Goal: Find specific page/section: Find specific page/section

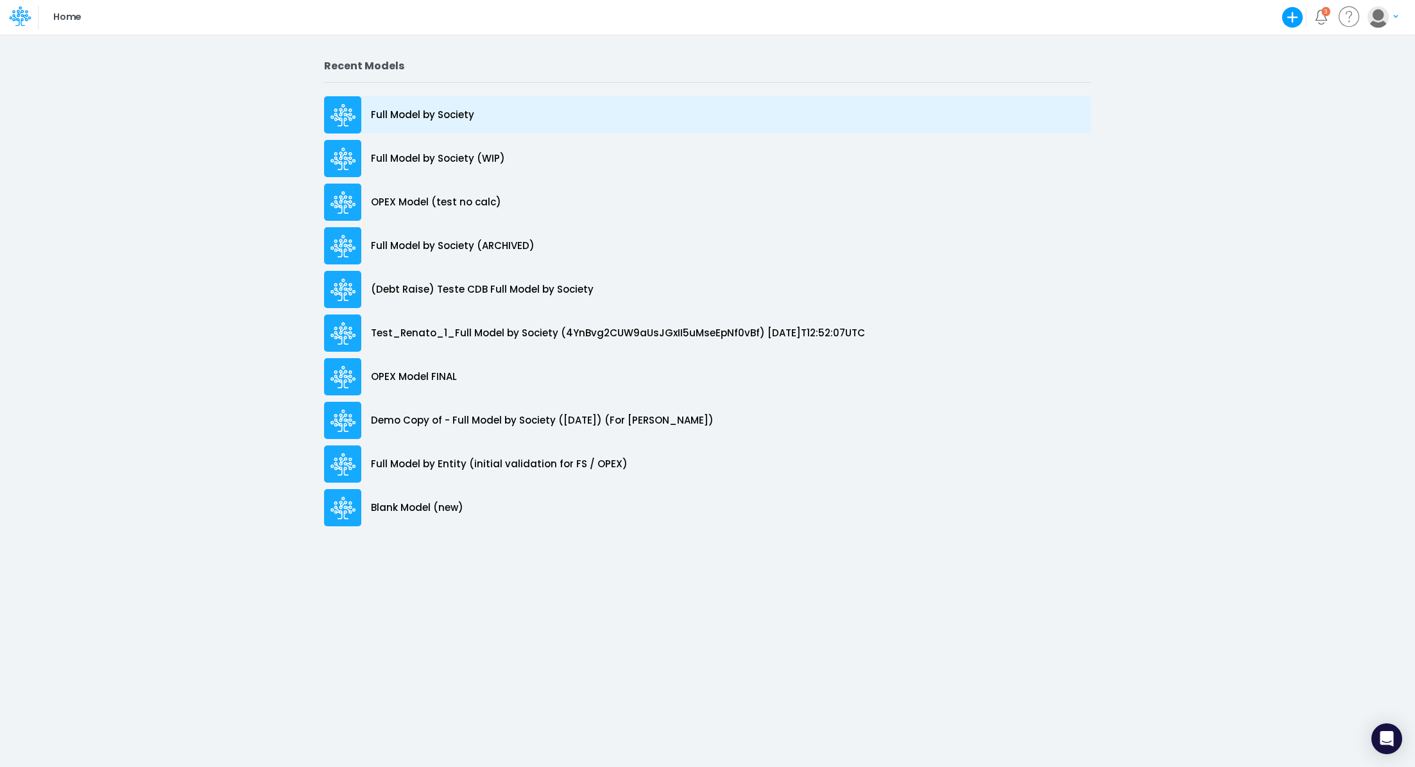
click at [468, 122] on div "Full Model by Society" at bounding box center [707, 114] width 767 height 37
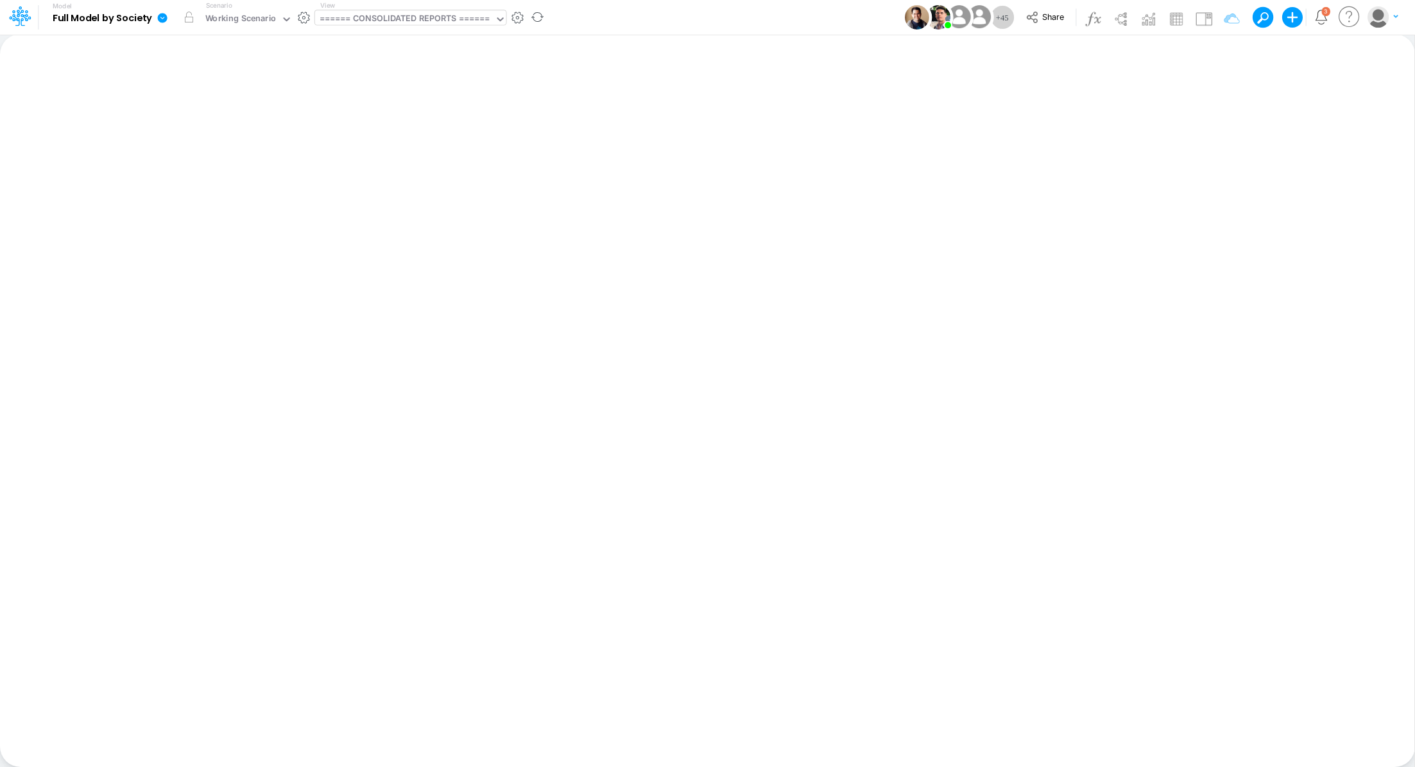
click at [355, 19] on div "====== CONSOLIDATED REPORTS ======" at bounding box center [405, 19] width 171 height 15
type input "tpv"
click at [360, 62] on div "Unit Economics (Other) TPV Calcs" at bounding box center [401, 63] width 173 height 21
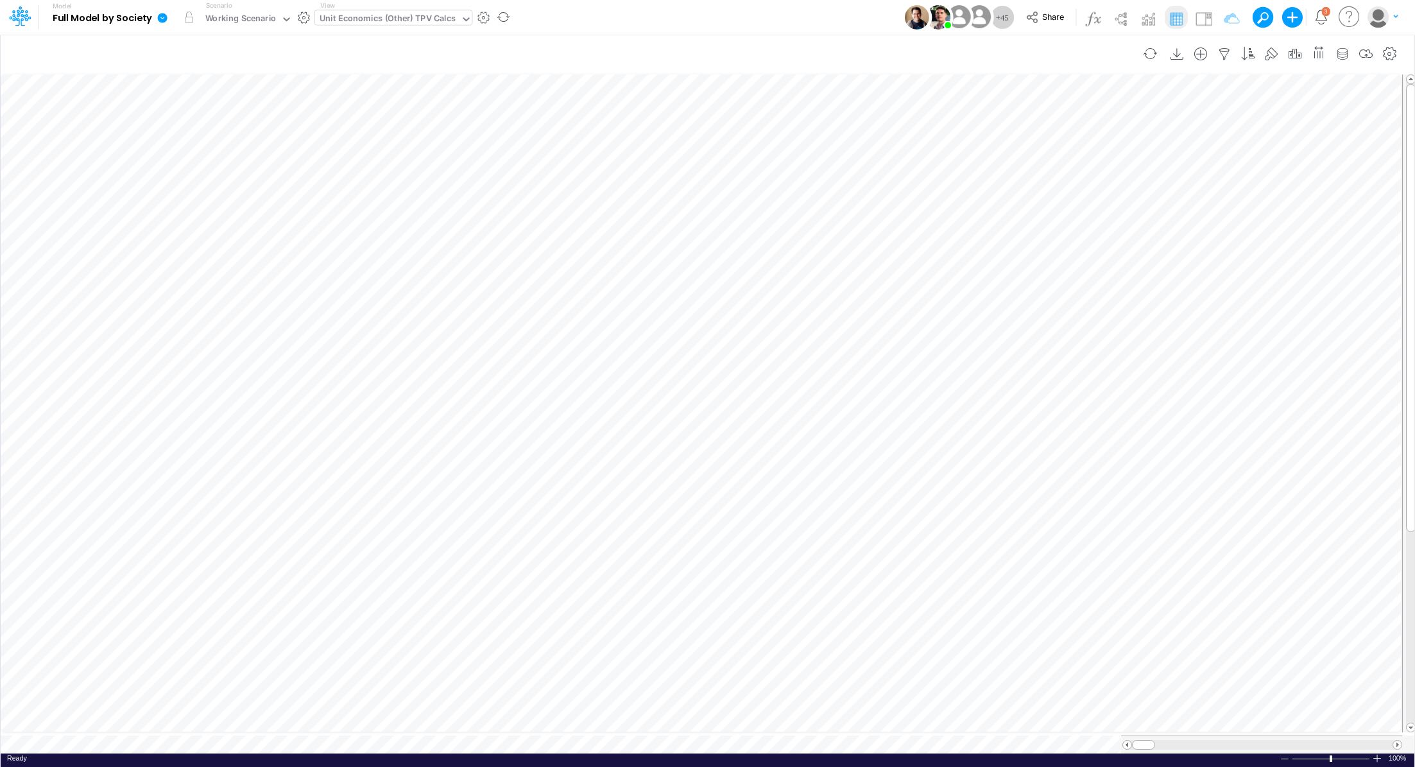
scroll to position [6, 1]
click at [361, 12] on div "Unit Economics (Other) TPV Calcs" at bounding box center [388, 19] width 136 height 15
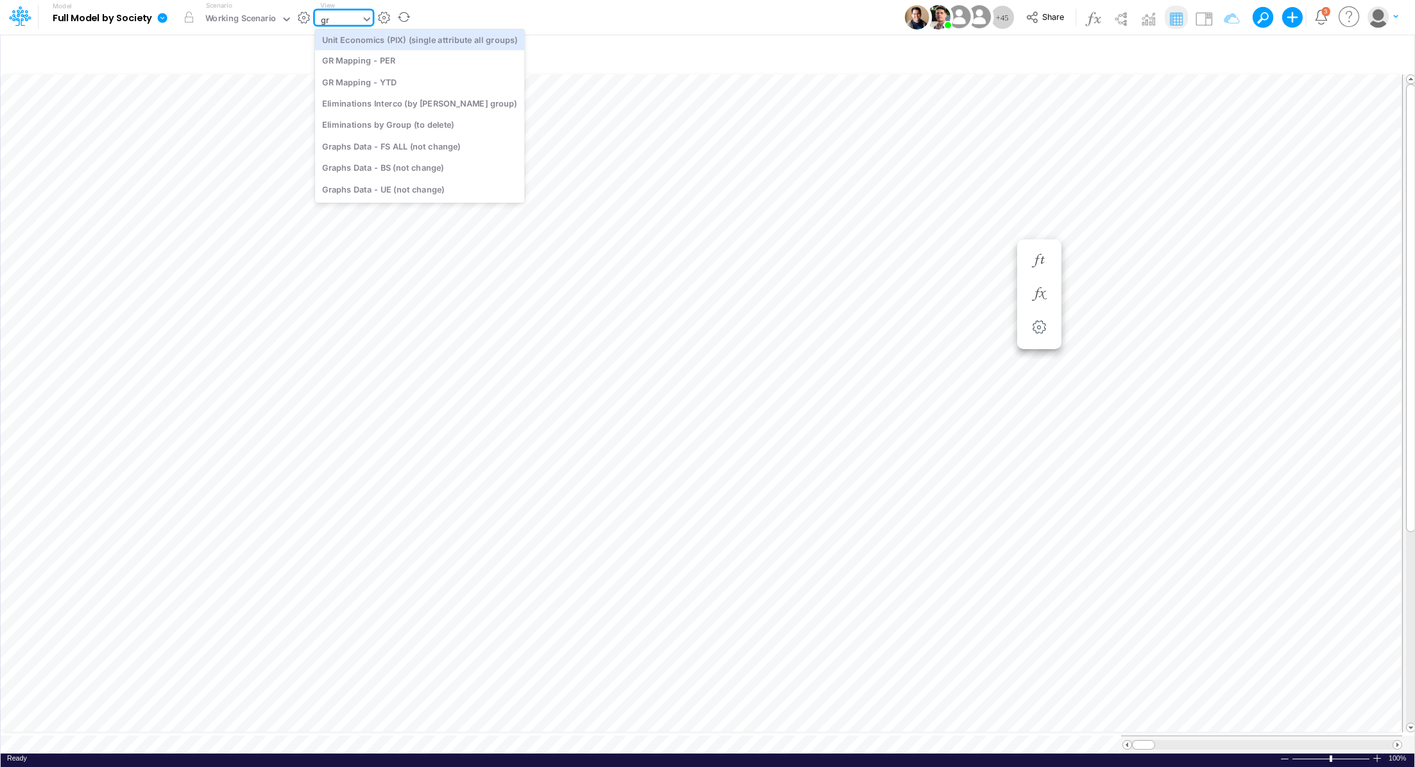
scroll to position [3, 0]
type input "gra"
click at [409, 90] on div "Graphs Data - UE (not change)" at bounding box center [401, 84] width 173 height 21
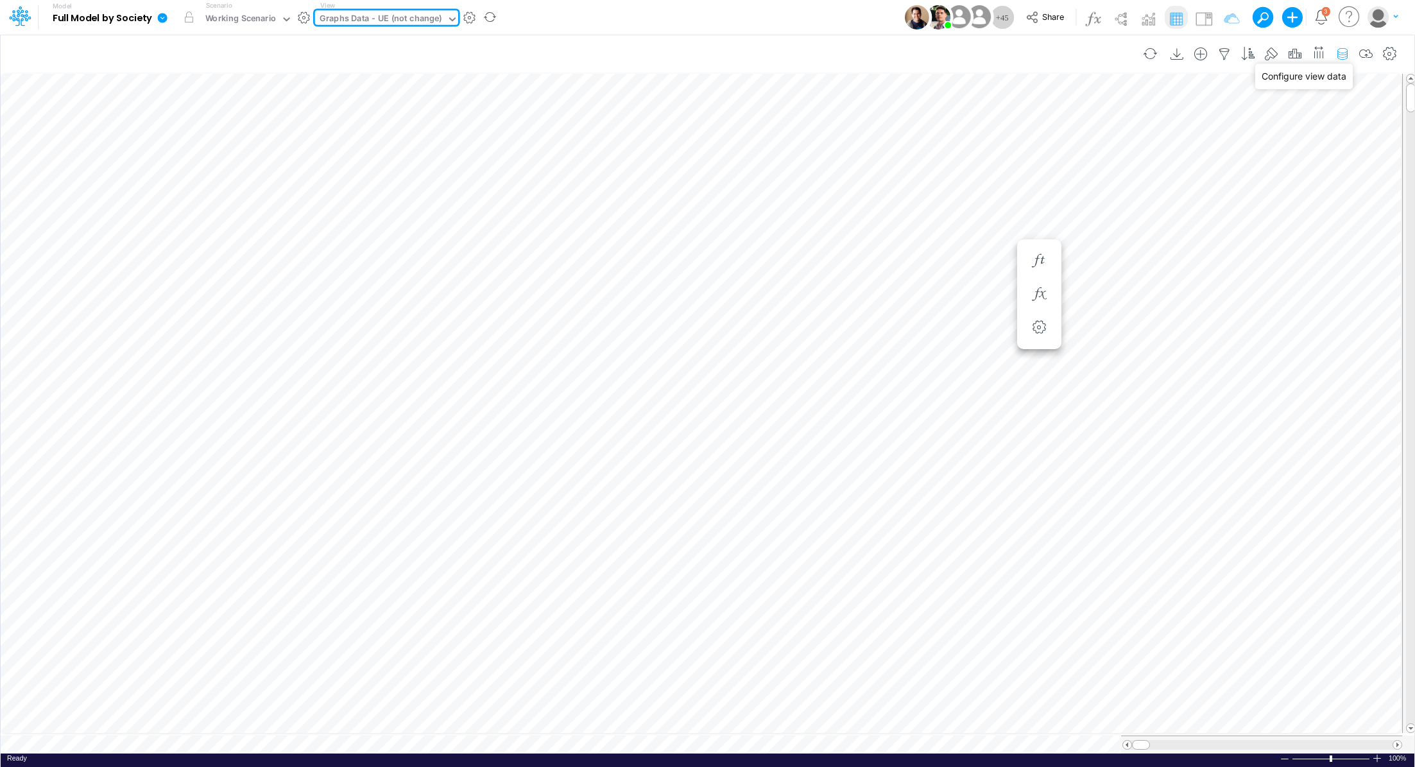
click at [1340, 53] on icon "button" at bounding box center [1342, 53] width 19 height 13
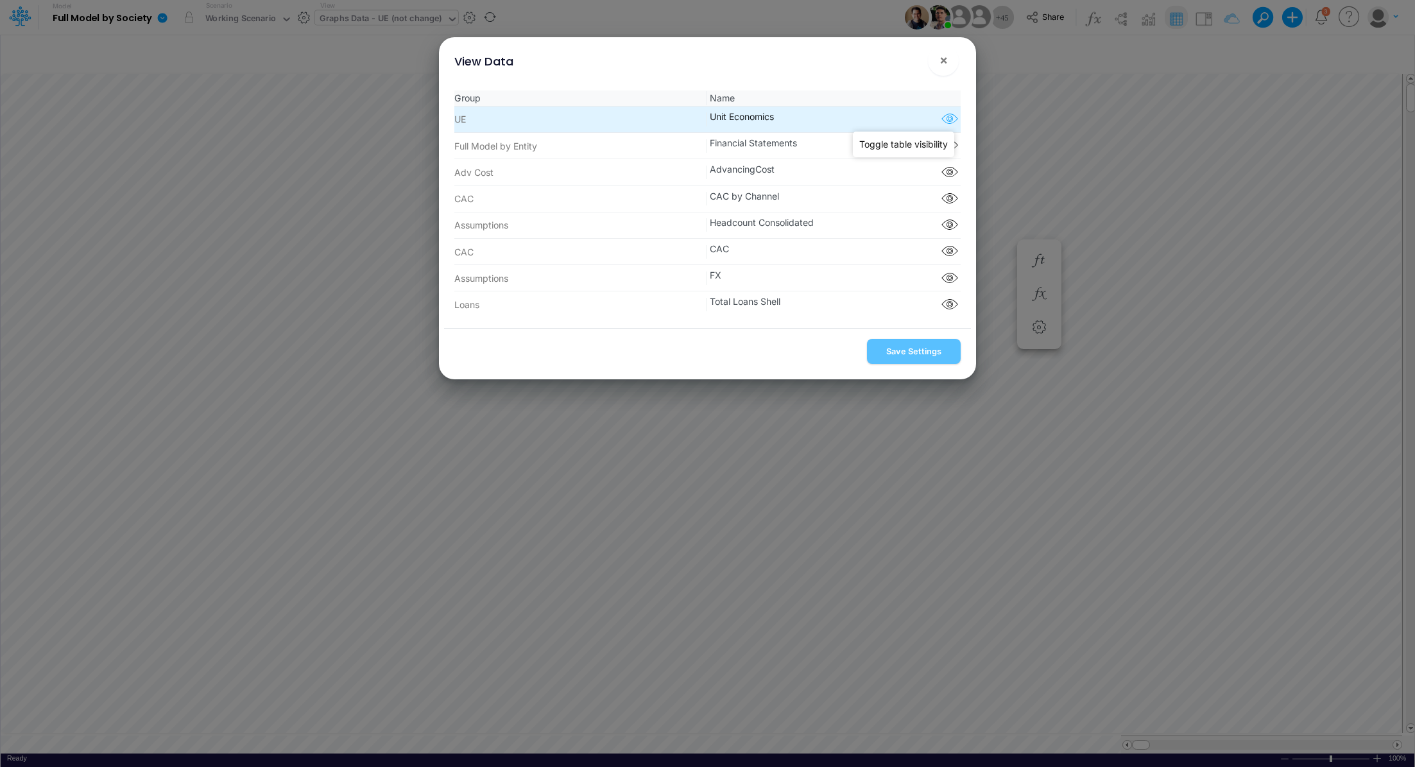
click at [949, 121] on icon "button" at bounding box center [949, 119] width 19 height 17
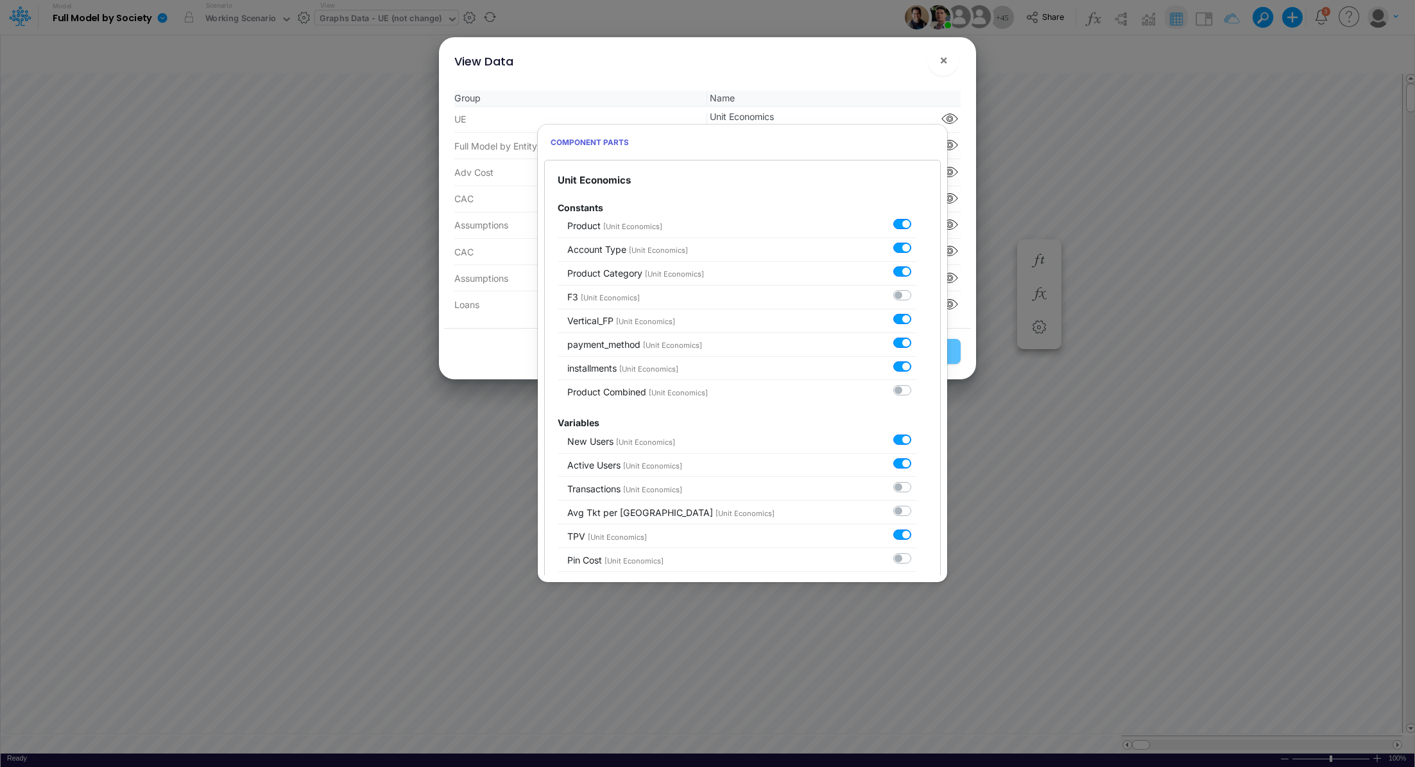
click at [779, 54] on div "View Data ×" at bounding box center [708, 58] width 528 height 43
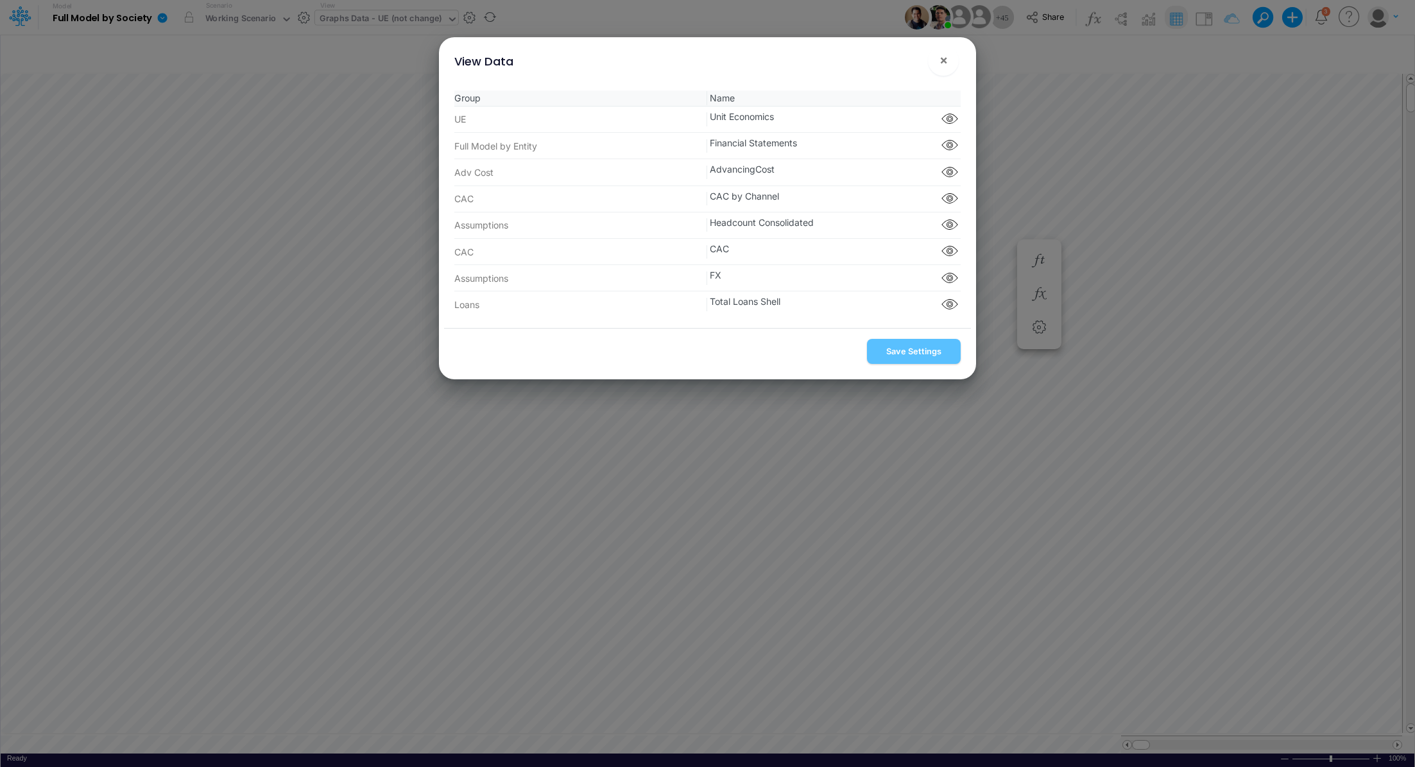
click at [779, 54] on div "View Data ×" at bounding box center [708, 58] width 528 height 43
click at [777, 17] on div "View Data × Group Name UE Unit Economics Component parts Full Model by Entity F…" at bounding box center [707, 383] width 1415 height 767
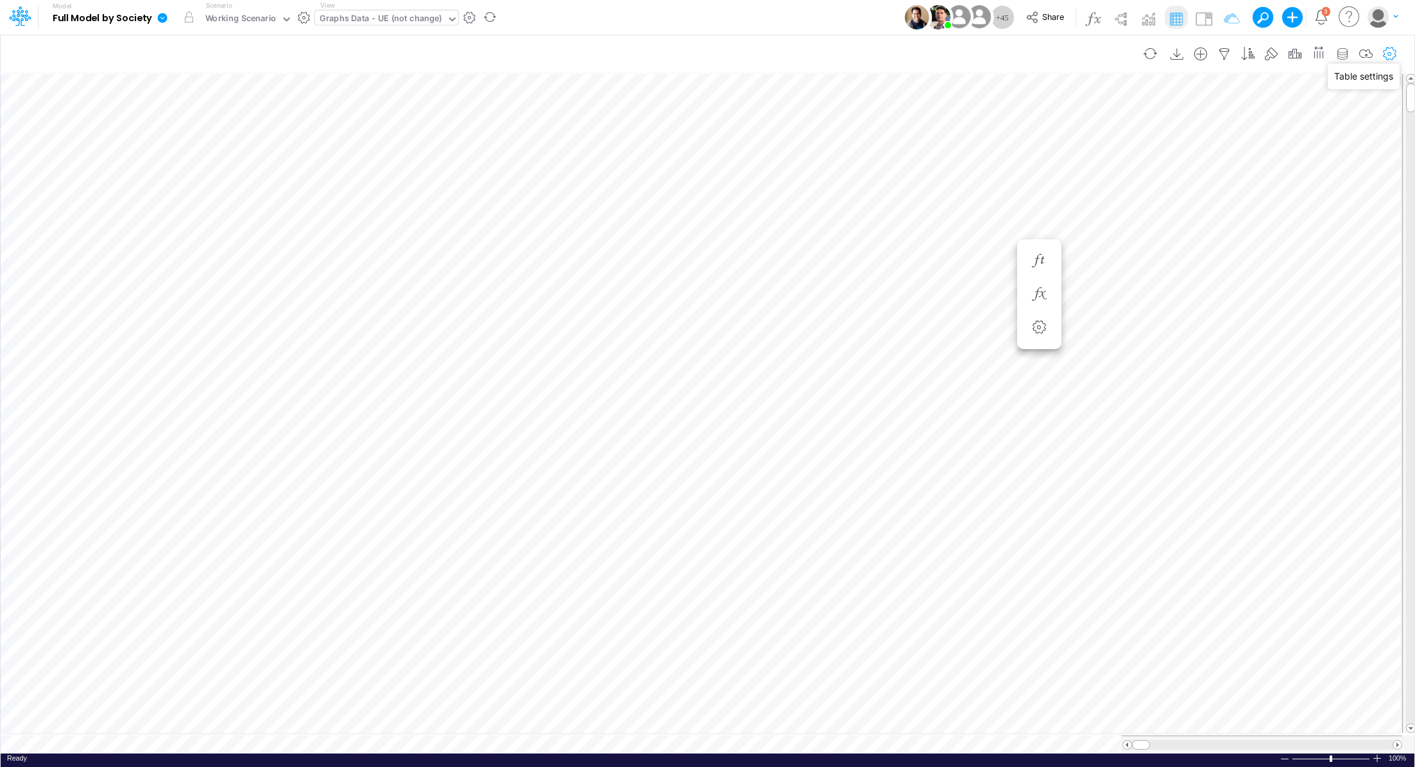
click at [1393, 57] on icon "button" at bounding box center [1389, 53] width 19 height 13
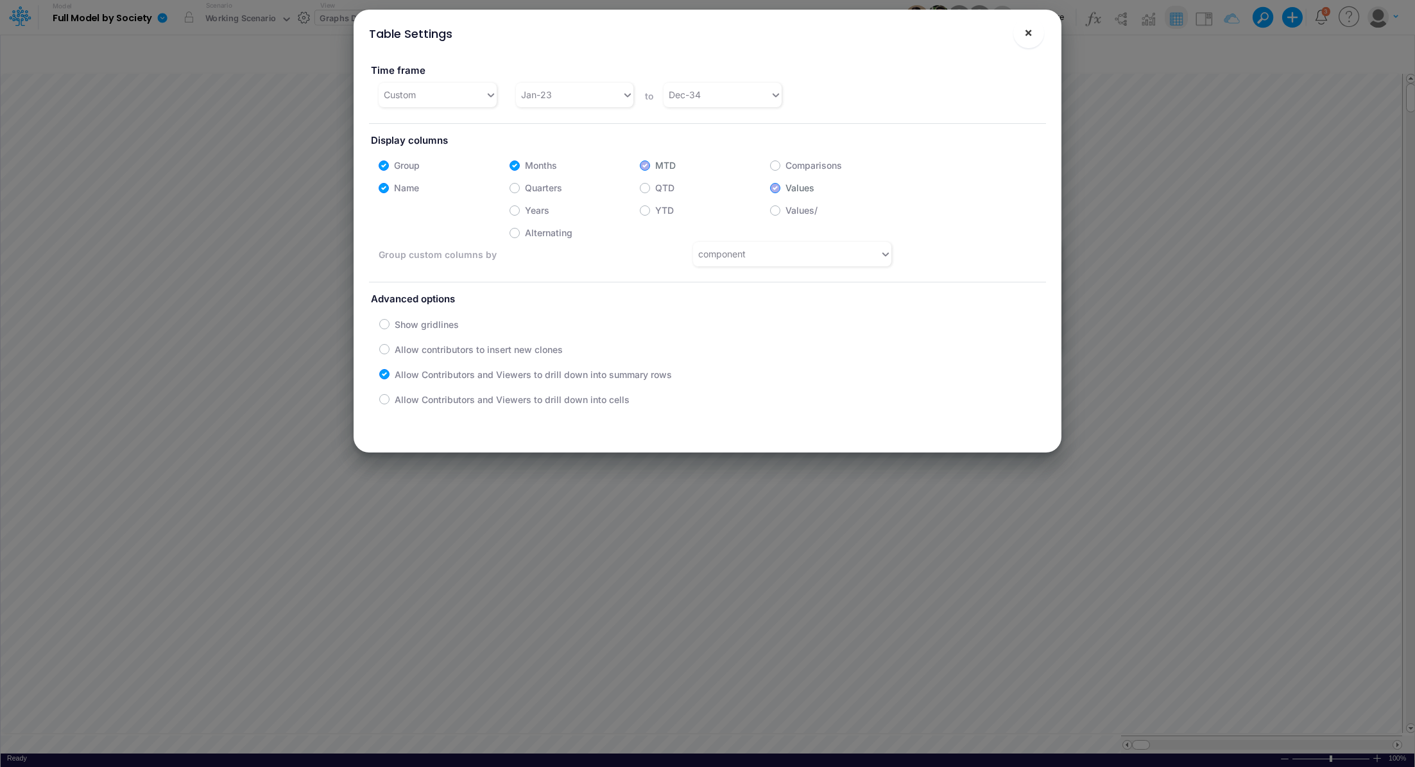
click at [1034, 33] on button "×" at bounding box center [1028, 32] width 31 height 31
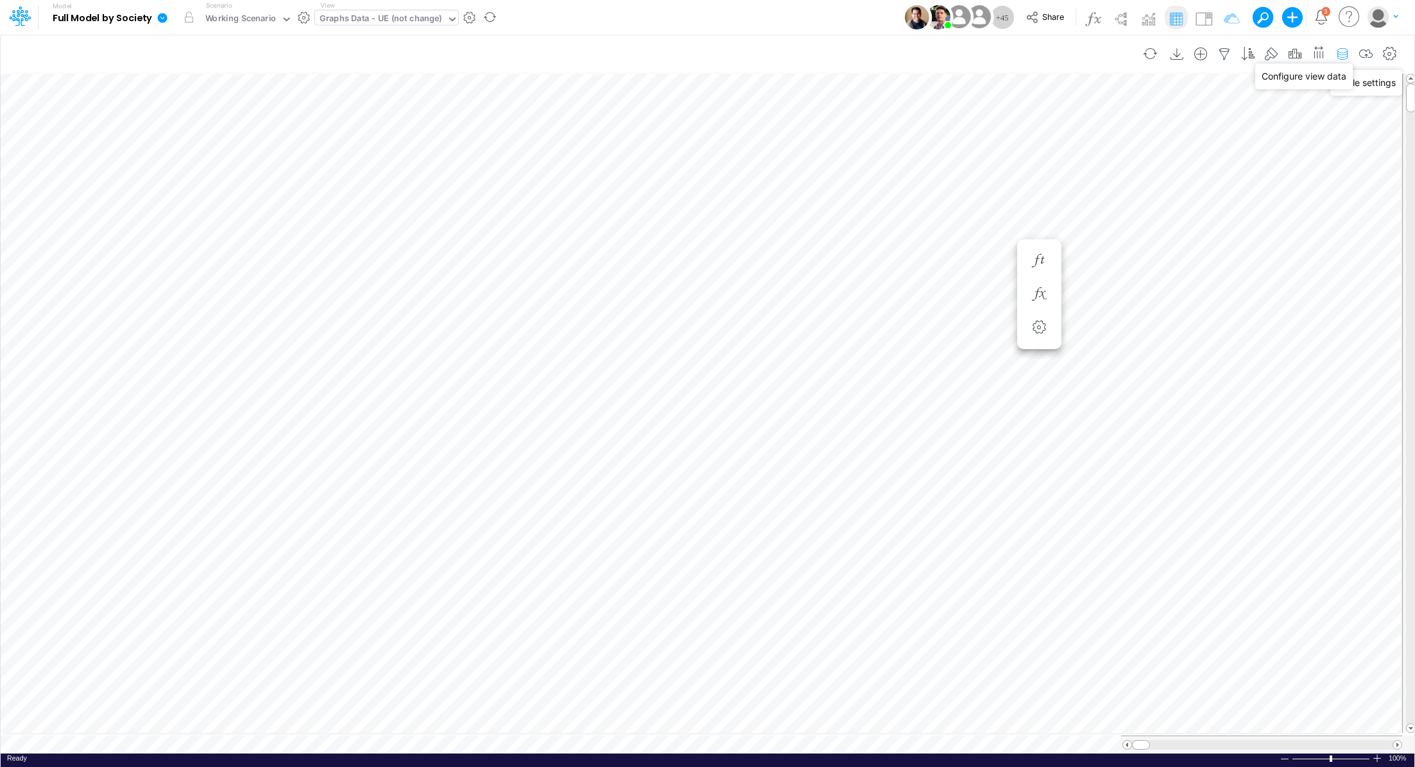
click at [1339, 52] on icon "button" at bounding box center [1342, 53] width 19 height 13
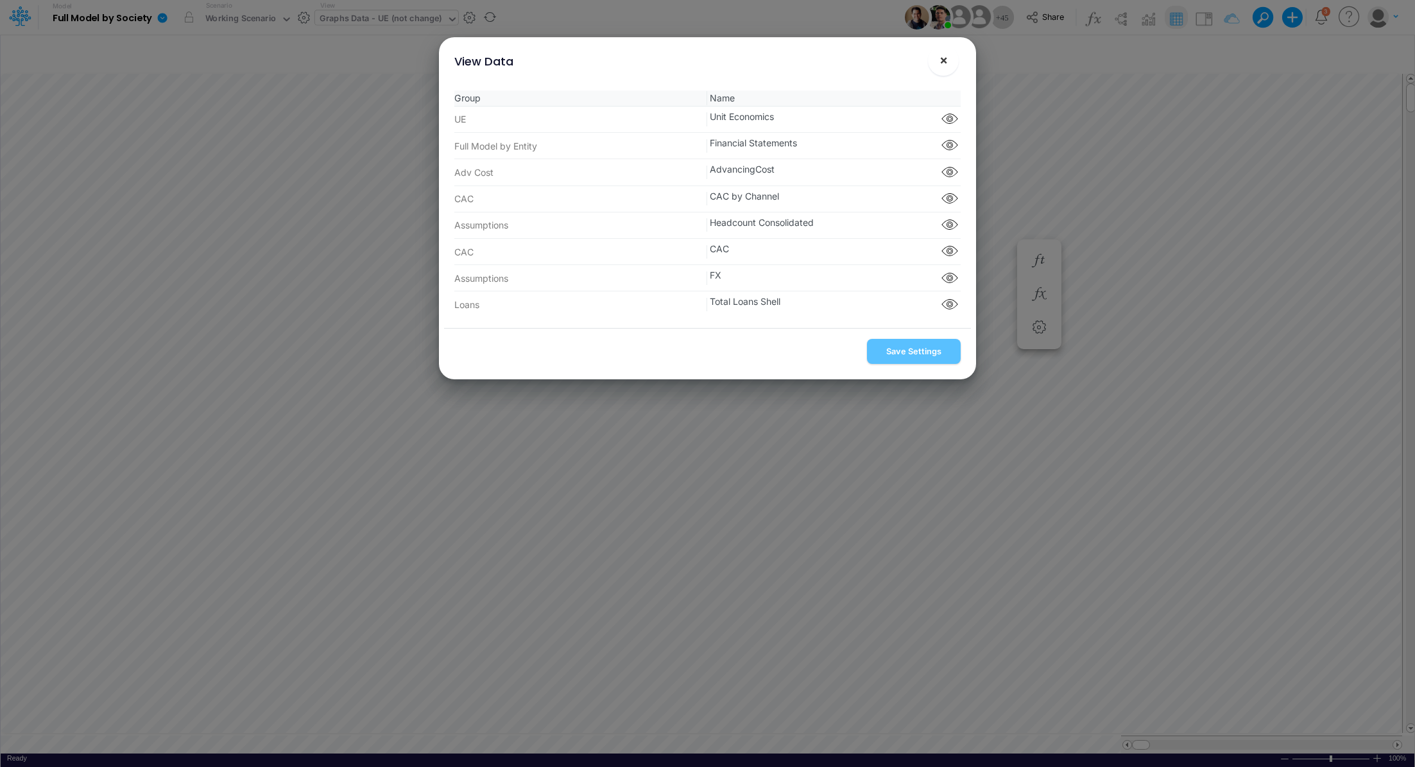
click at [941, 58] on span "×" at bounding box center [944, 59] width 8 height 15
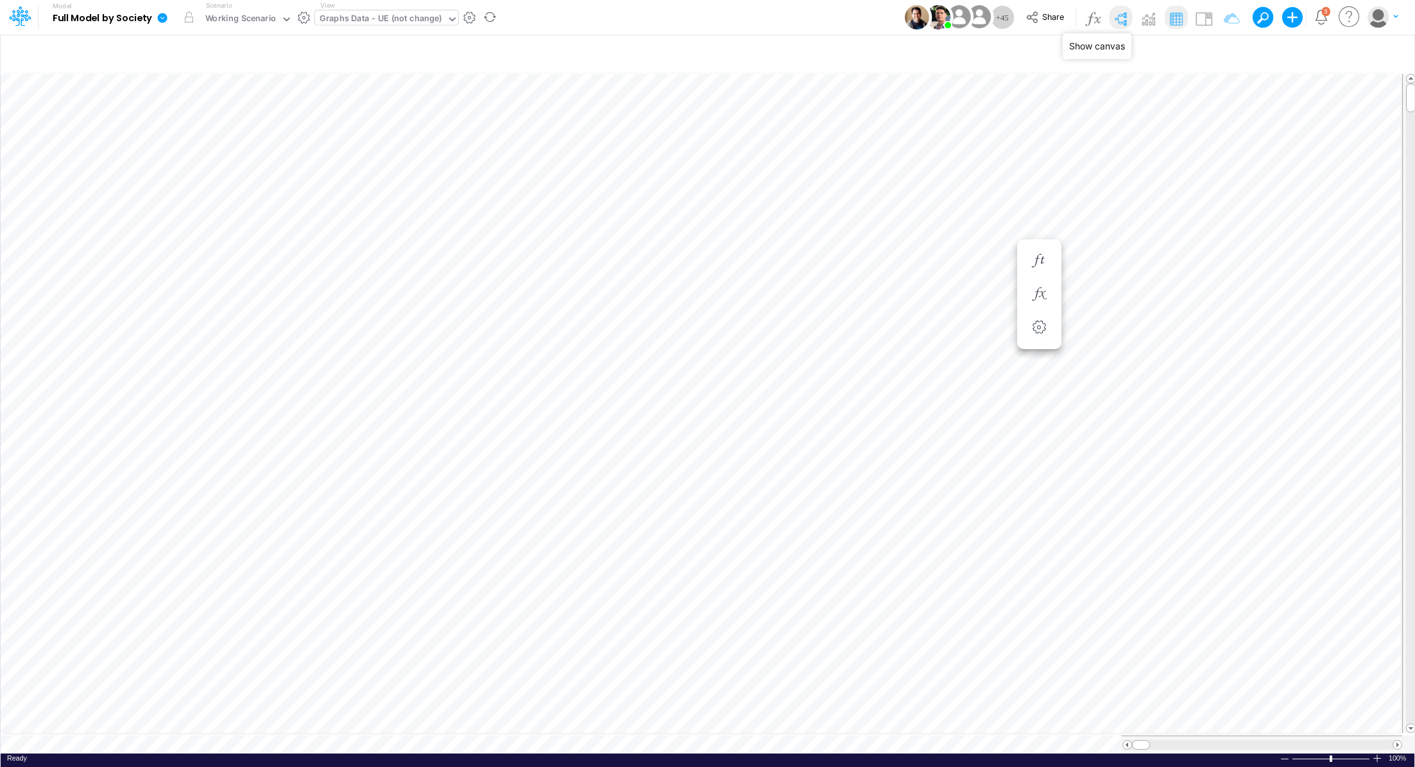
click at [1117, 17] on img at bounding box center [1120, 18] width 21 height 21
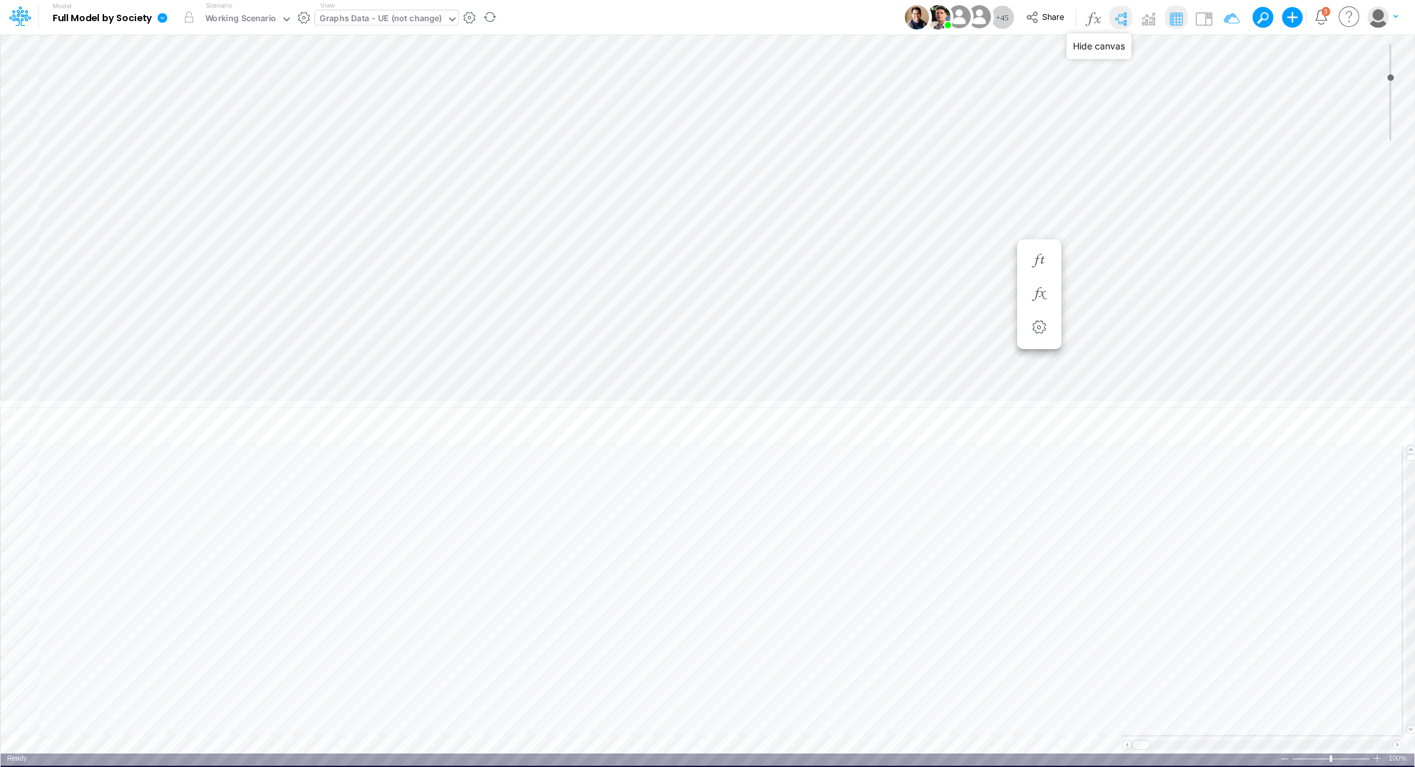
type input "0"
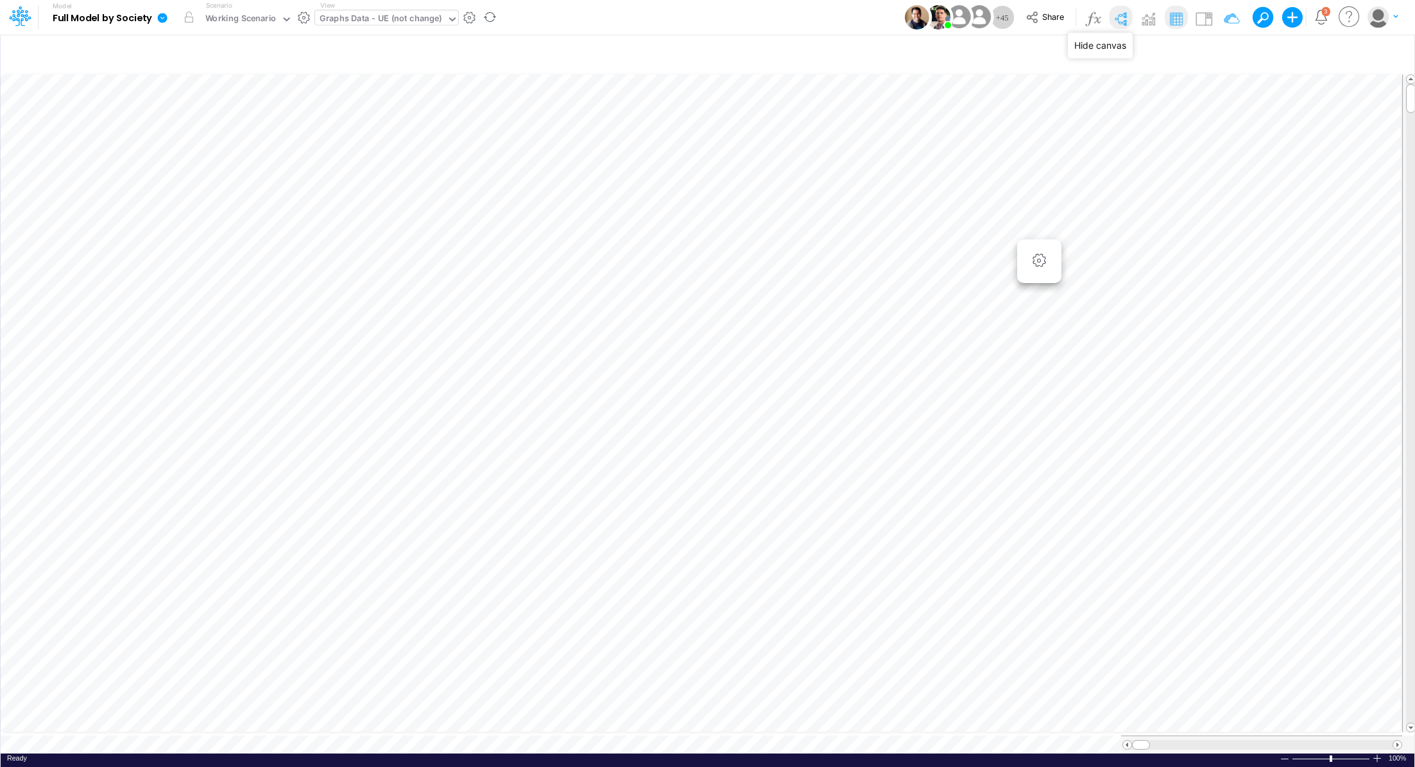
click at [1121, 19] on img at bounding box center [1120, 18] width 21 height 21
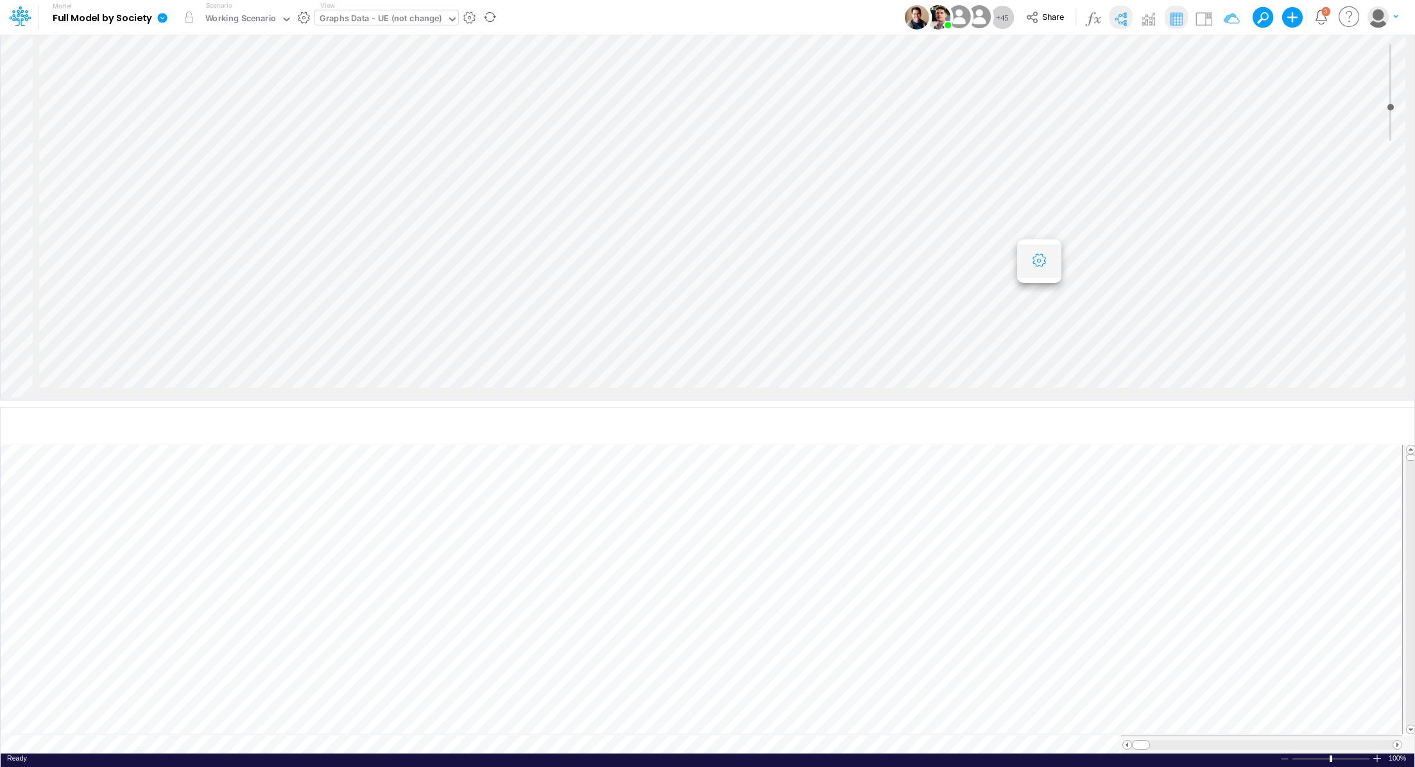
click at [1044, 270] on button "button" at bounding box center [1039, 261] width 24 height 26
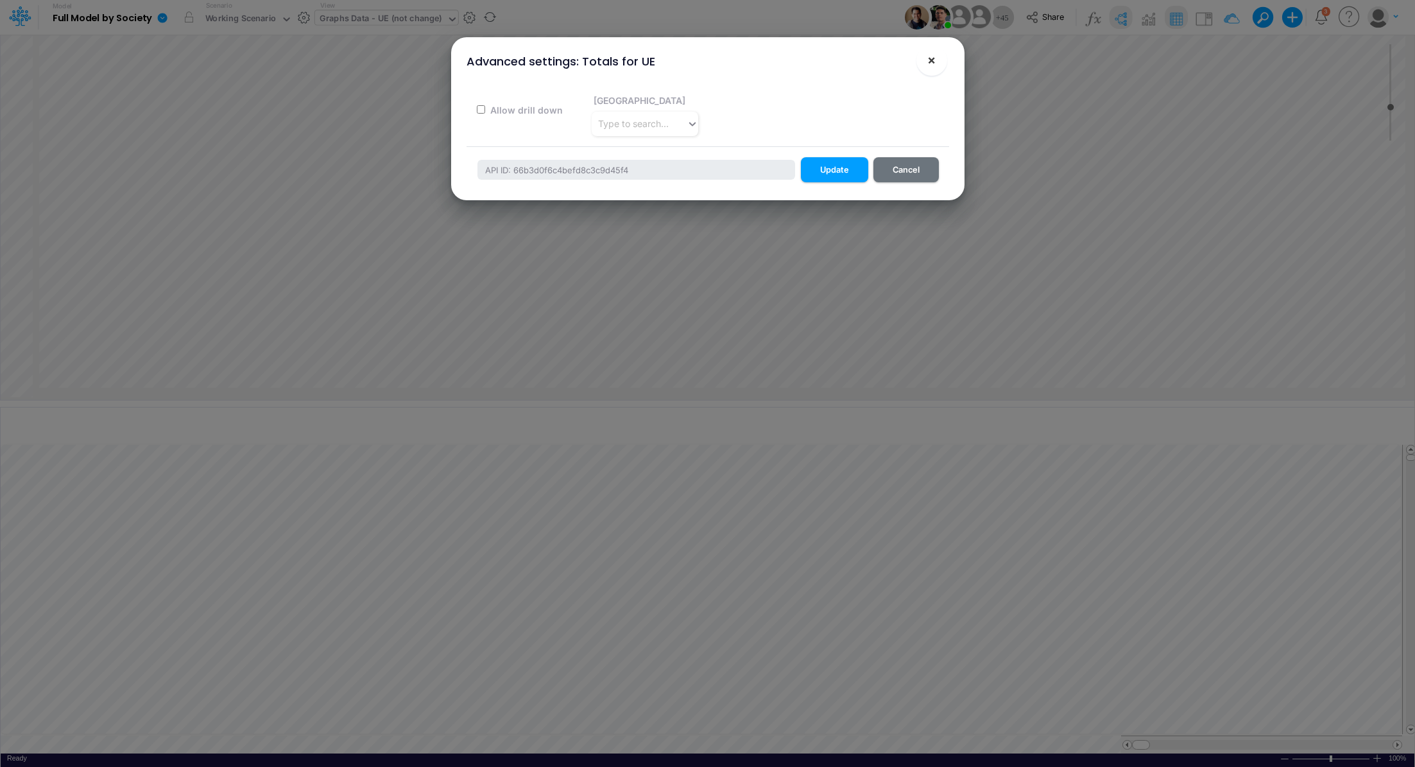
click at [934, 61] on span "×" at bounding box center [931, 59] width 8 height 15
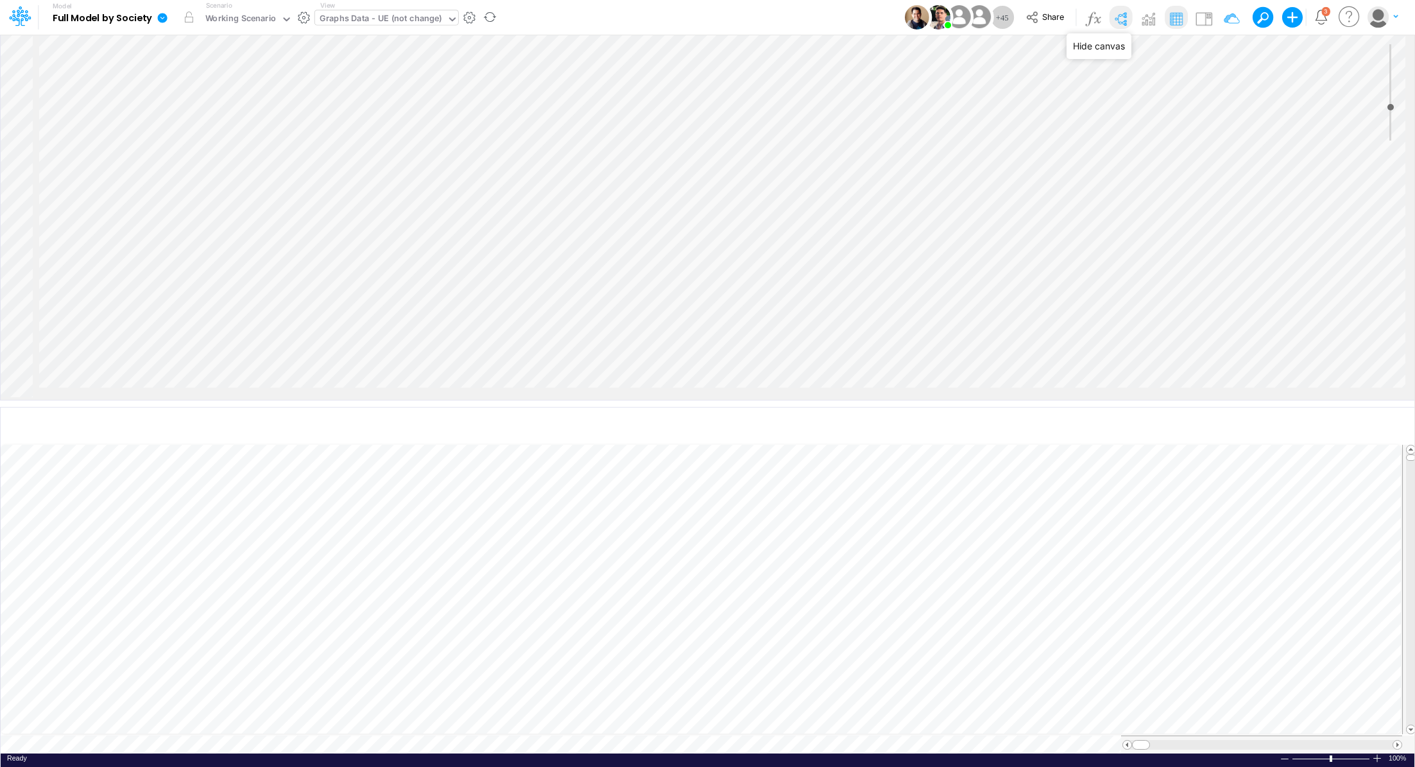
click at [1119, 17] on img at bounding box center [1120, 18] width 21 height 21
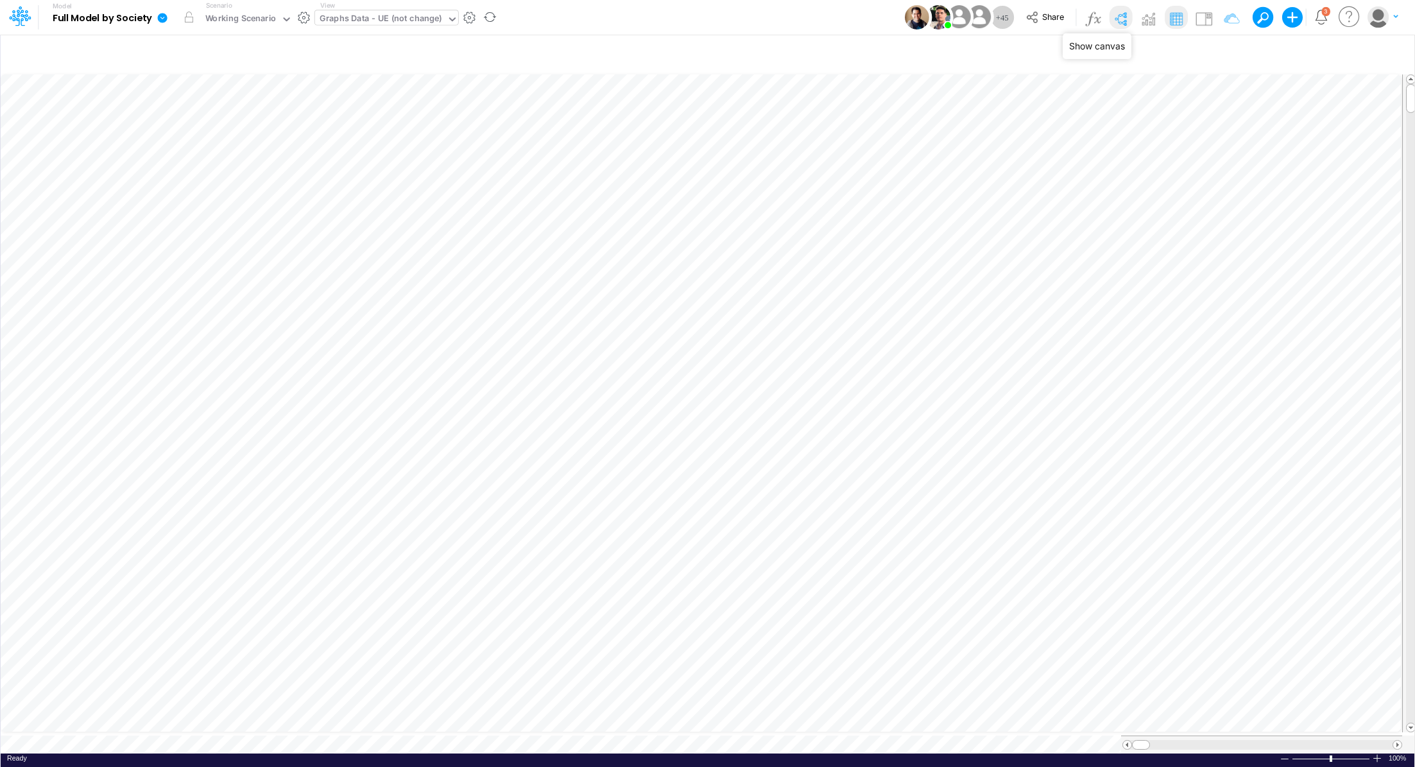
click at [1119, 17] on img at bounding box center [1120, 18] width 21 height 21
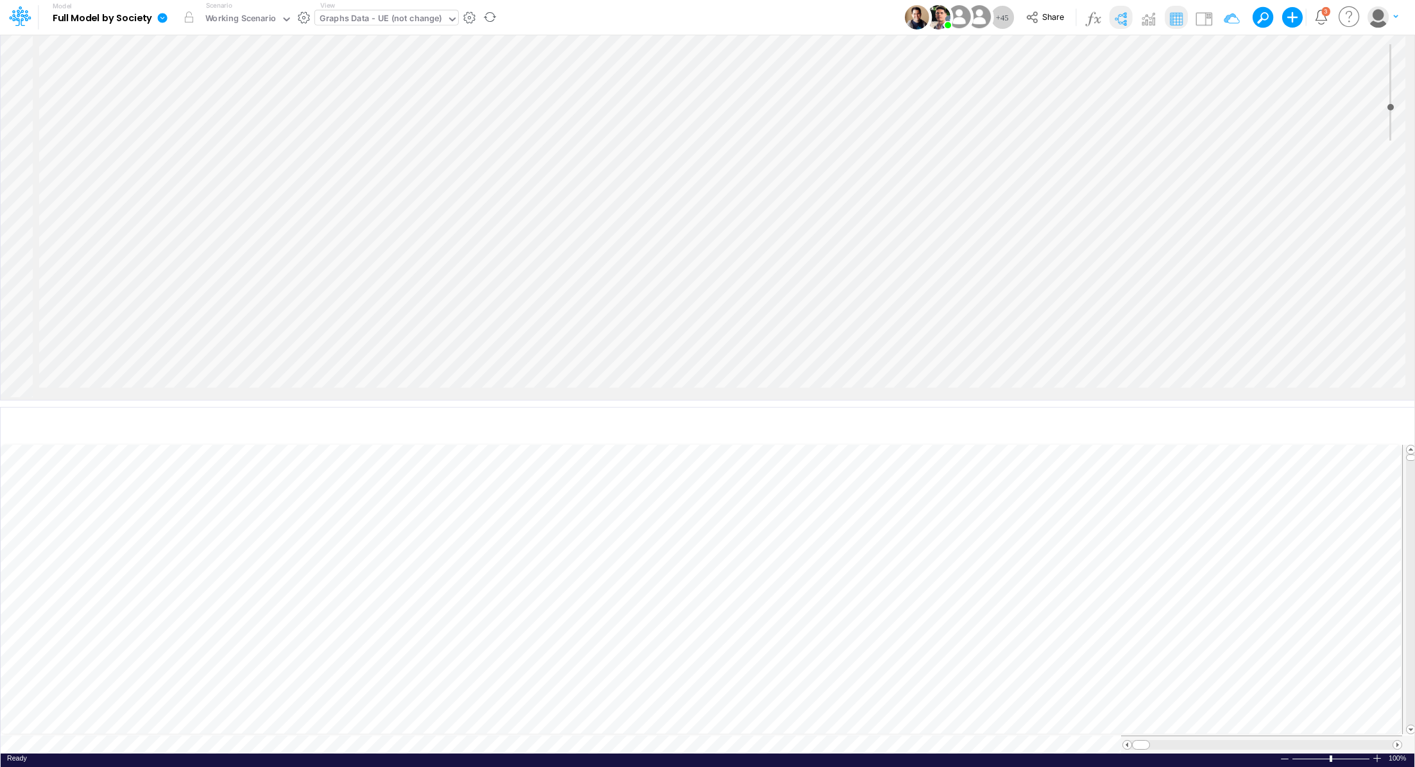
scroll to position [4, 0]
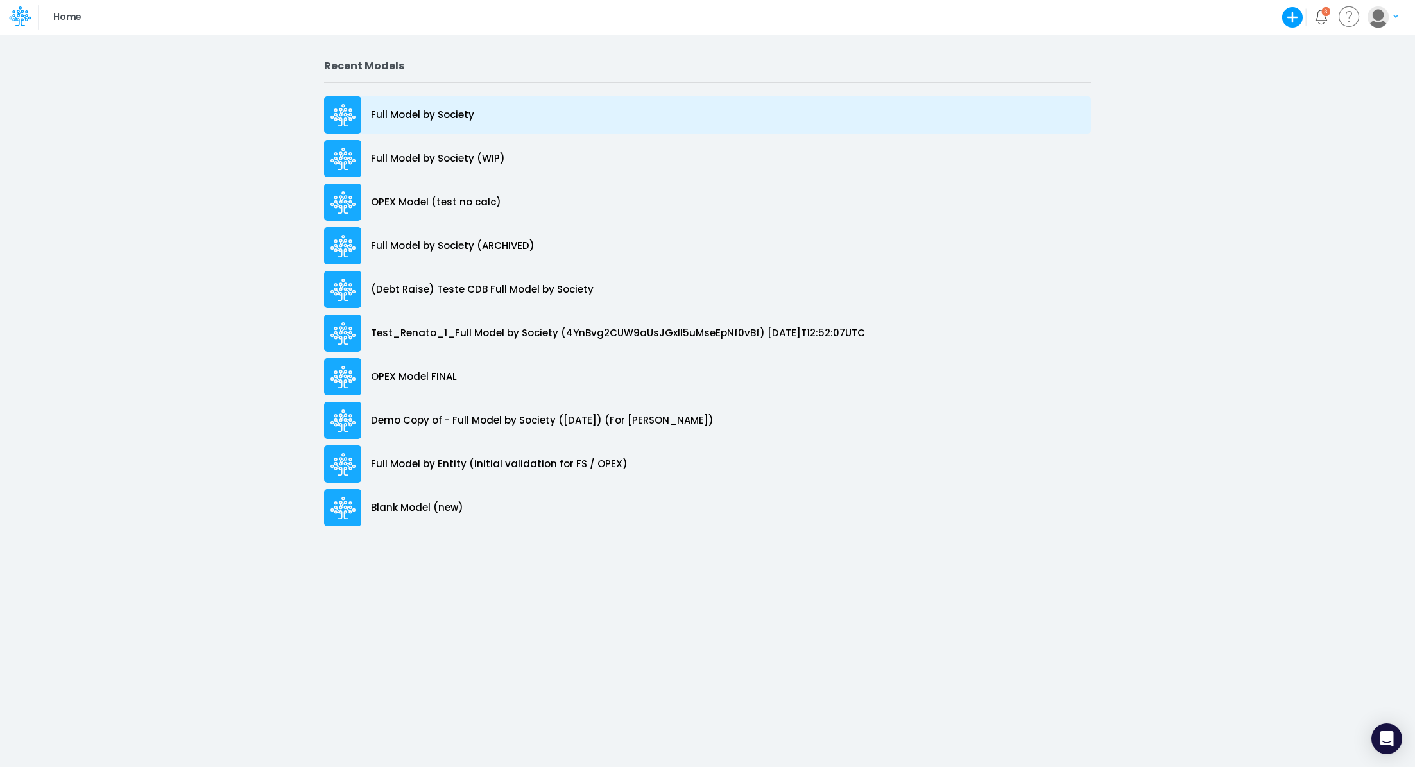
click at [416, 111] on p "Full Model by Society" at bounding box center [422, 115] width 103 height 15
